Goal: Find specific page/section

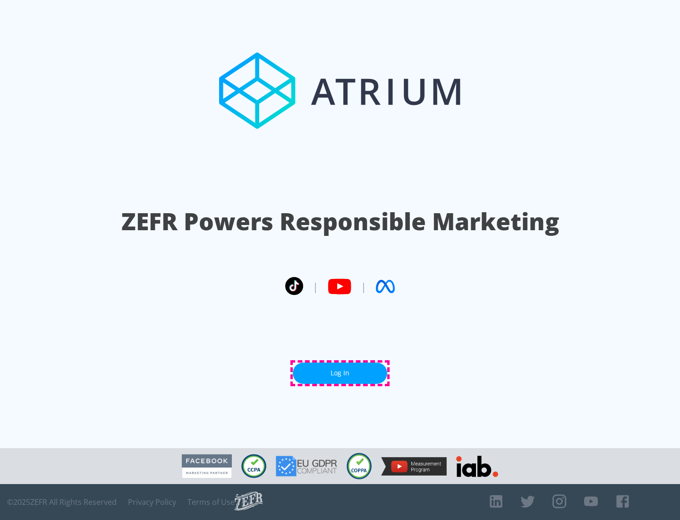
click at [340, 373] on link "Log In" at bounding box center [340, 372] width 94 height 21
